Goal: Task Accomplishment & Management: Use online tool/utility

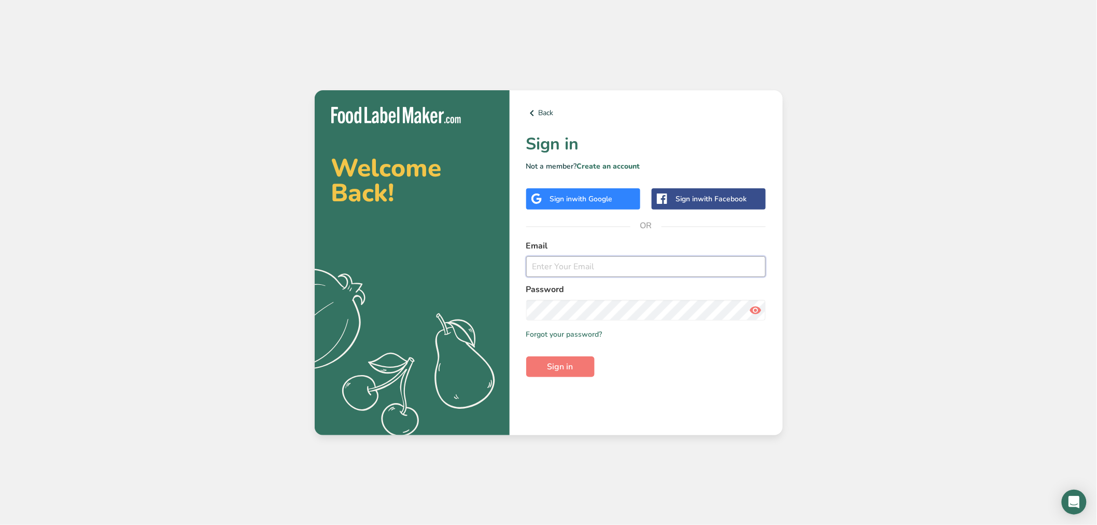
click at [655, 267] on input "email" at bounding box center [646, 266] width 240 height 21
type input "[EMAIL_ADDRESS][DOMAIN_NAME]"
click at [526, 356] on button "Sign in" at bounding box center [560, 366] width 68 height 21
click at [754, 310] on icon at bounding box center [755, 310] width 12 height 19
click at [551, 362] on span "Sign in" at bounding box center [561, 366] width 26 height 12
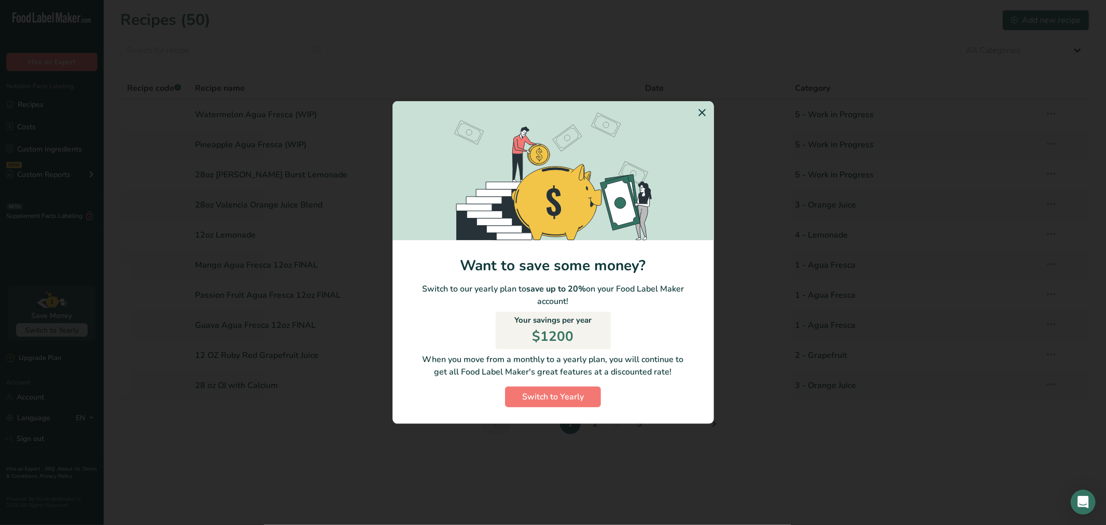
click at [704, 112] on icon "Switch to Yearly Modal" at bounding box center [703, 112] width 12 height 19
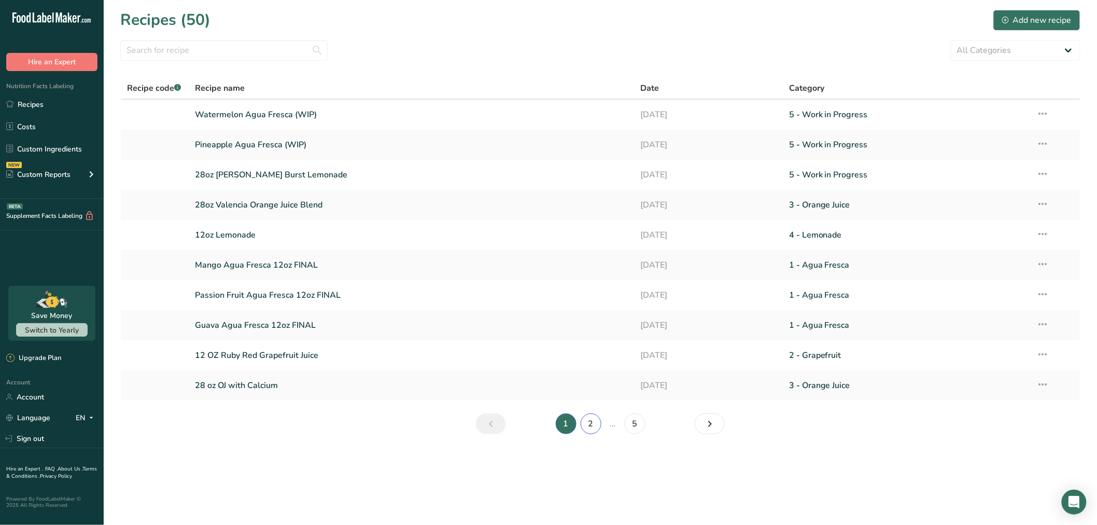
click at [590, 427] on link "2" at bounding box center [591, 423] width 21 height 21
click at [323, 206] on link "52oz Organic Raspberry Lemonade" at bounding box center [412, 205] width 434 height 22
click at [550, 426] on link "1" at bounding box center [550, 423] width 21 height 21
click at [240, 232] on link "12oz Lemonade" at bounding box center [412, 235] width 434 height 22
click at [629, 422] on link "5" at bounding box center [635, 423] width 21 height 21
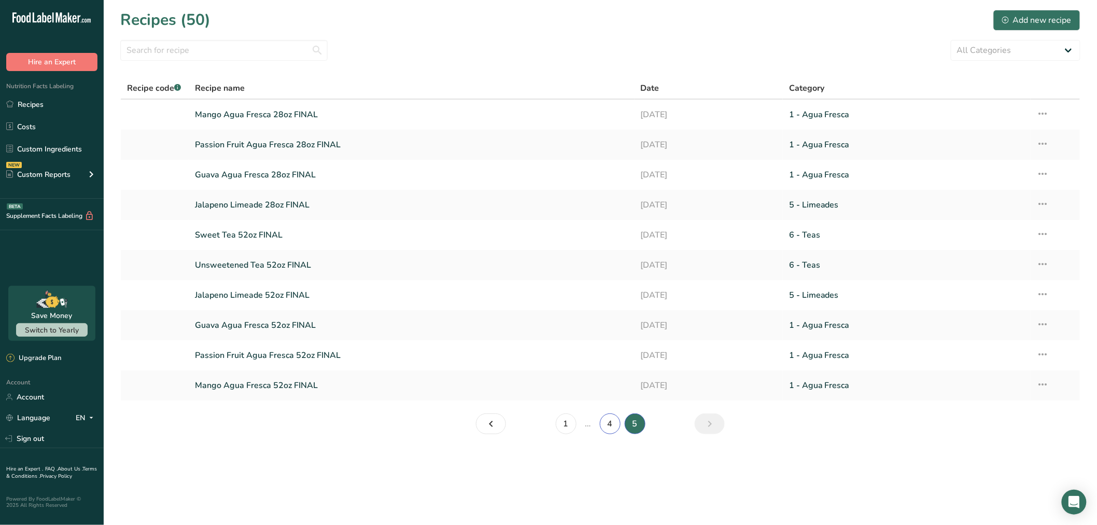
click at [614, 428] on link "4" at bounding box center [610, 423] width 21 height 21
click at [600, 422] on link "3" at bounding box center [600, 423] width 21 height 21
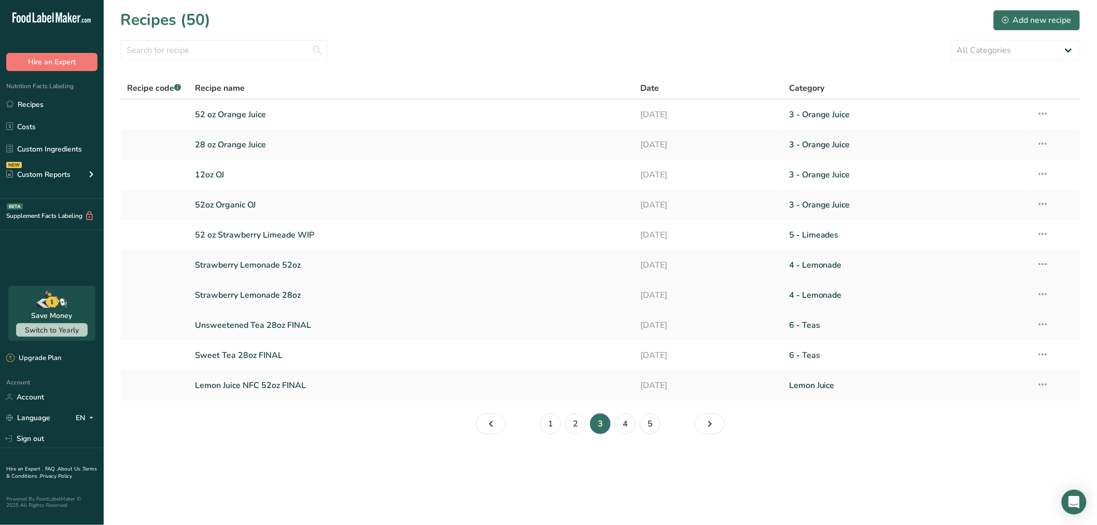
click at [270, 292] on link "Strawberry Lemonade 28oz" at bounding box center [412, 295] width 434 height 22
